Goal: Transaction & Acquisition: Purchase product/service

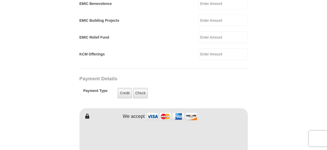
scroll to position [369, 0]
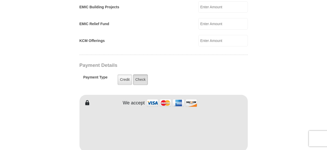
click at [139, 74] on label "Check" at bounding box center [140, 79] width 15 height 11
click at [0, 0] on input "Check" at bounding box center [0, 0] width 0 height 0
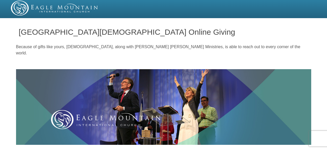
scroll to position [0, 0]
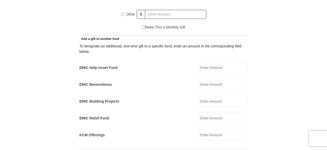
scroll to position [264, 0]
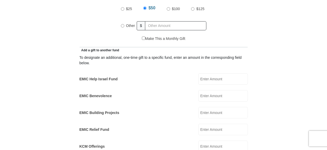
click at [119, 47] on div "Give on This Day Each Month Select Day of Month 1 2 3 4 5 6 7 8 9 10 11 12 13 1…" at bounding box center [163, 47] width 168 height 1
click at [120, 40] on div "Make This a Monthly Gift" at bounding box center [163, 41] width 163 height 11
click at [137, 40] on div "Make This a Monthly Gift" at bounding box center [163, 41] width 163 height 11
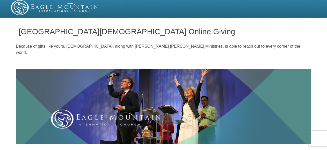
scroll to position [0, 0]
